Goal: Task Accomplishment & Management: Use online tool/utility

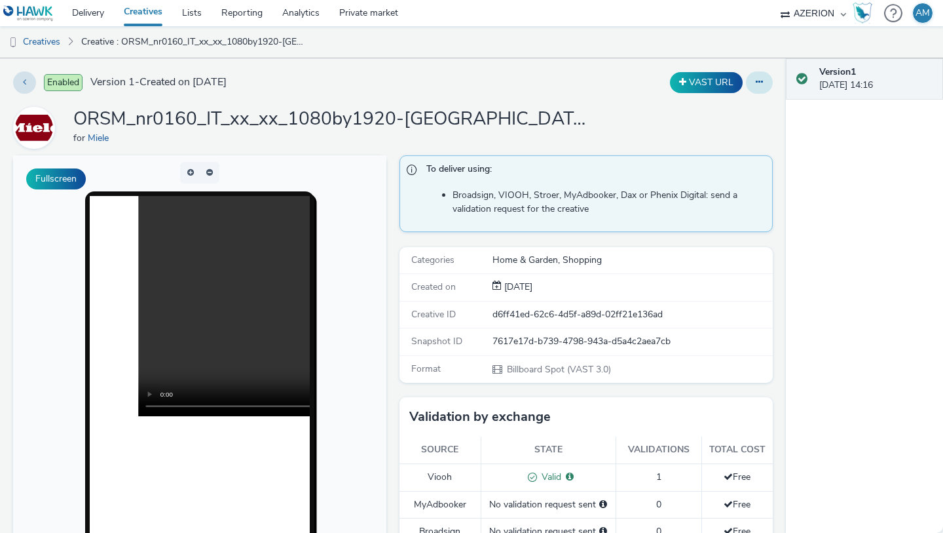
click at [757, 81] on icon at bounding box center [759, 81] width 7 height 9
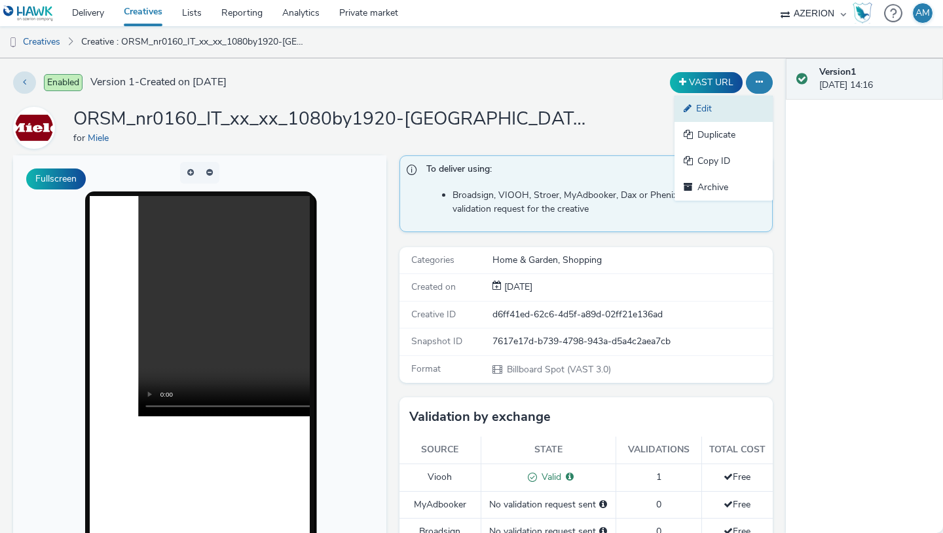
click at [721, 115] on link "Edit" at bounding box center [724, 109] width 98 height 26
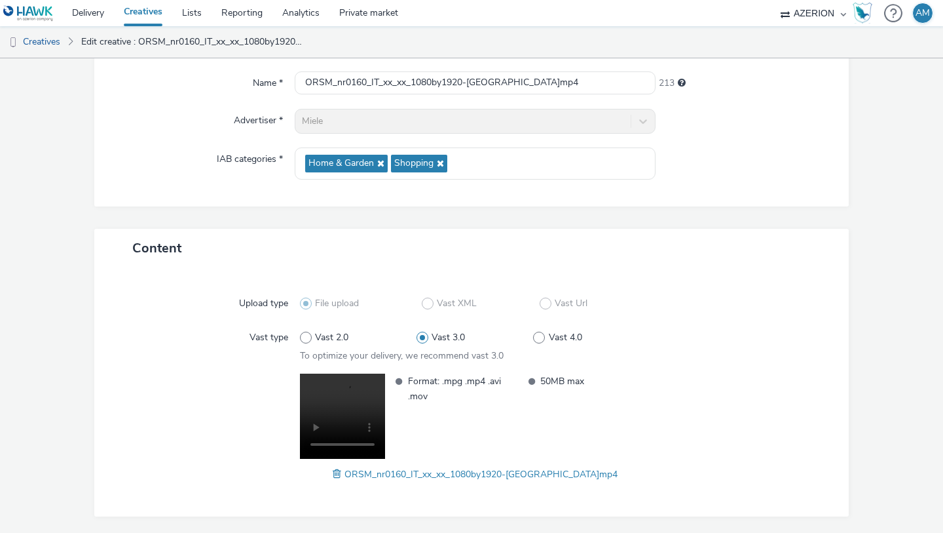
scroll to position [158, 0]
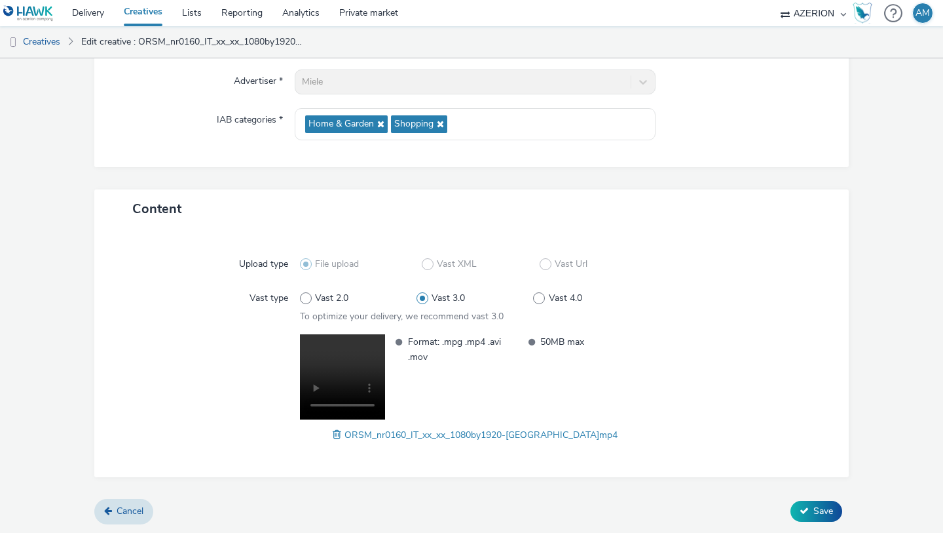
click at [332, 441] on div "ORSM_nr0160_IT_xx_xx_1080by1920-[GEOGRAPHIC_DATA]mp4" at bounding box center [475, 435] width 351 height 16
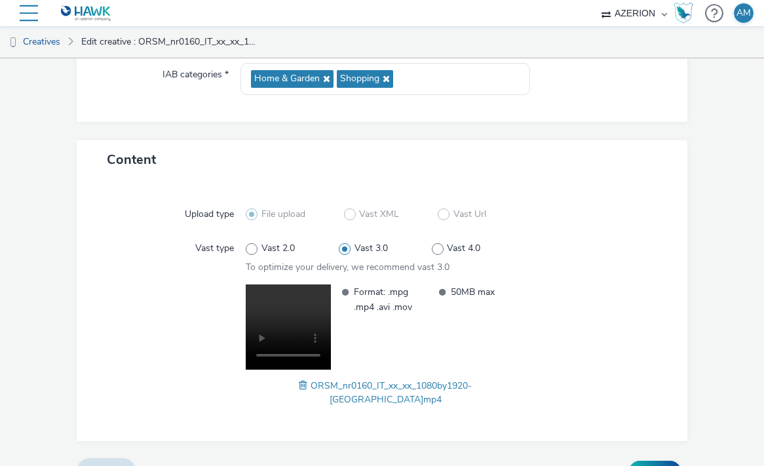
scroll to position [206, 0]
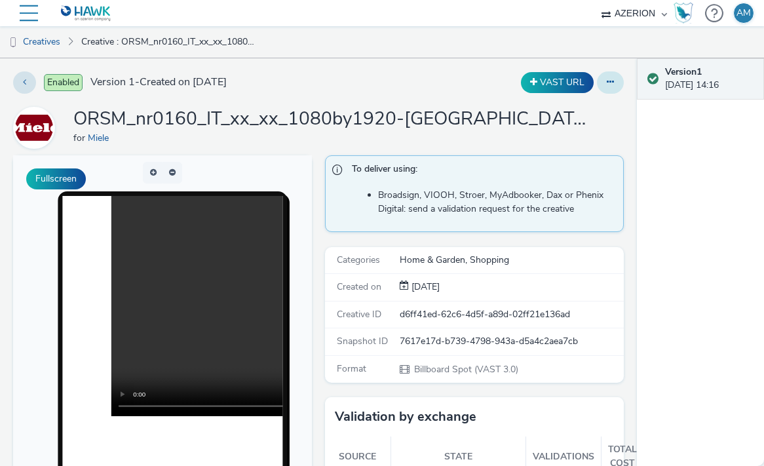
click at [601, 81] on button at bounding box center [610, 82] width 27 height 22
click at [438, 58] on div "Creatives Creative : ORSM_nr0160_IT_xx_xx_1080by1920-[GEOGRAPHIC_DATA]mp4" at bounding box center [382, 42] width 764 height 32
click at [609, 76] on button at bounding box center [610, 82] width 27 height 22
click at [412, 97] on div "Enabled Version 1 - Created on [DATE] VAST URL ORSM_nr0160_IT_xx_xx_1080by1920-…" at bounding box center [318, 262] width 637 height 408
click at [69, 172] on button "Fullscreen" at bounding box center [56, 178] width 60 height 21
